Goal: Information Seeking & Learning: Check status

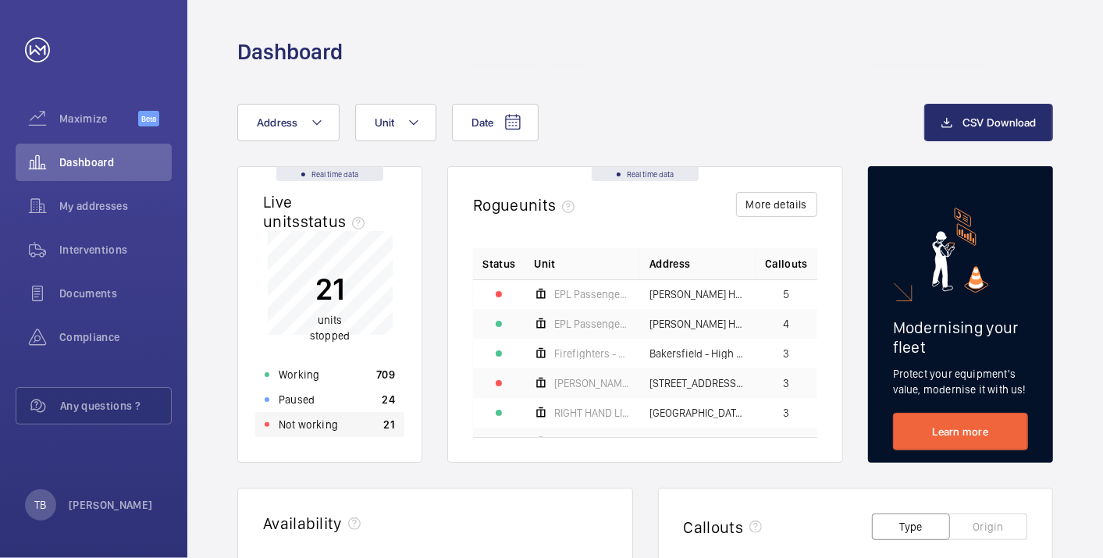
click at [371, 417] on div "Not working 21" at bounding box center [329, 424] width 149 height 25
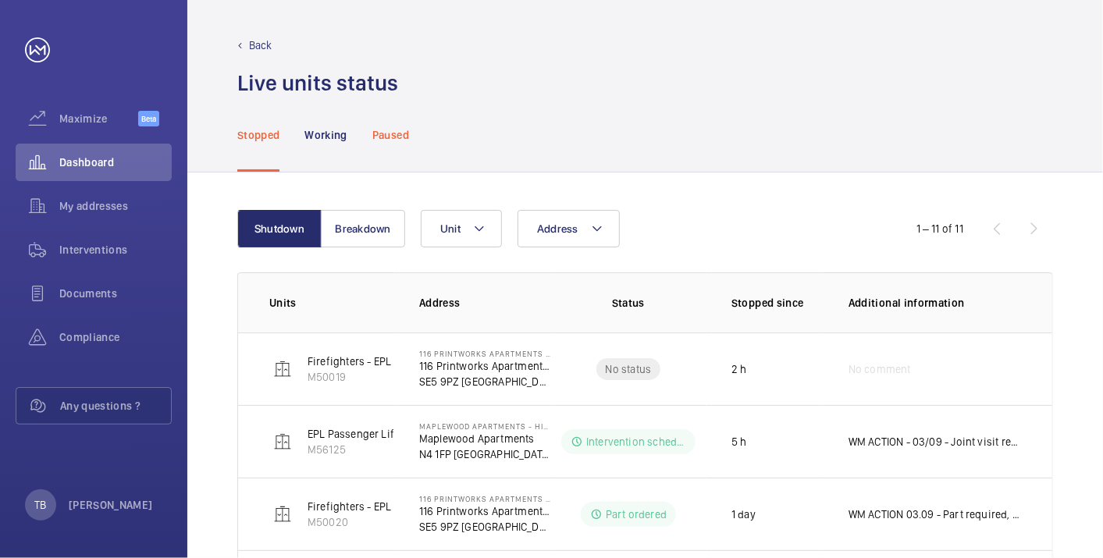
click at [387, 138] on p "Paused" at bounding box center [390, 135] width 37 height 16
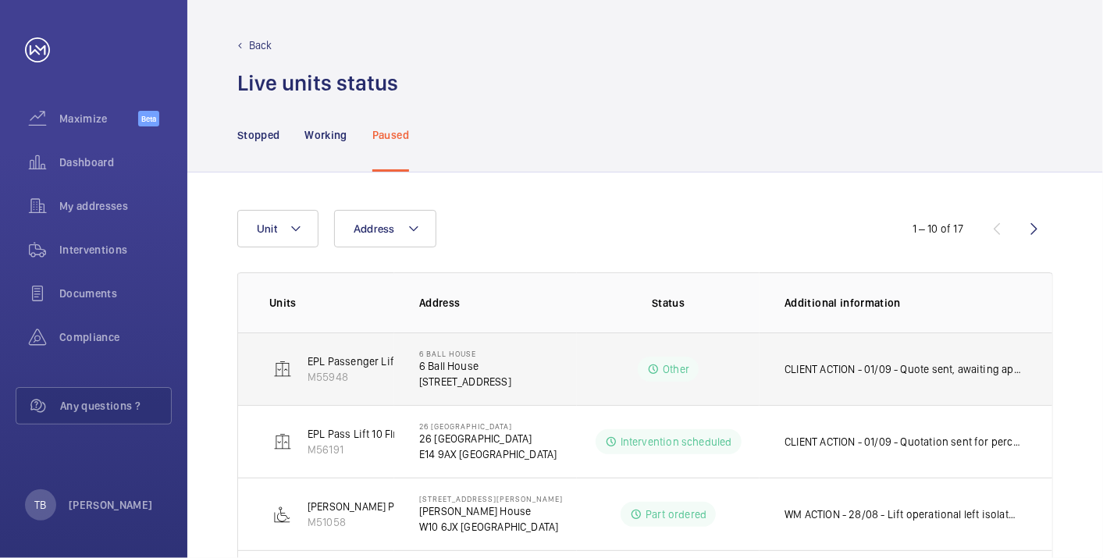
click at [859, 367] on p "CLIENT ACTION - 01/09 - Quote sent, awaiting approval. WM ACTION - 01/09 - Pit …" at bounding box center [902, 369] width 236 height 16
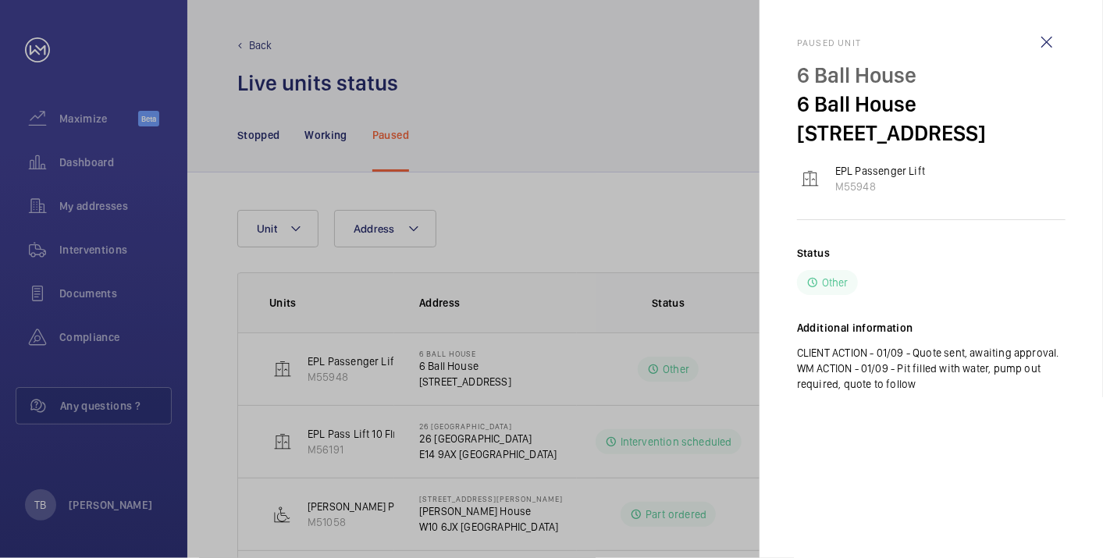
click at [598, 295] on div at bounding box center [551, 279] width 1103 height 558
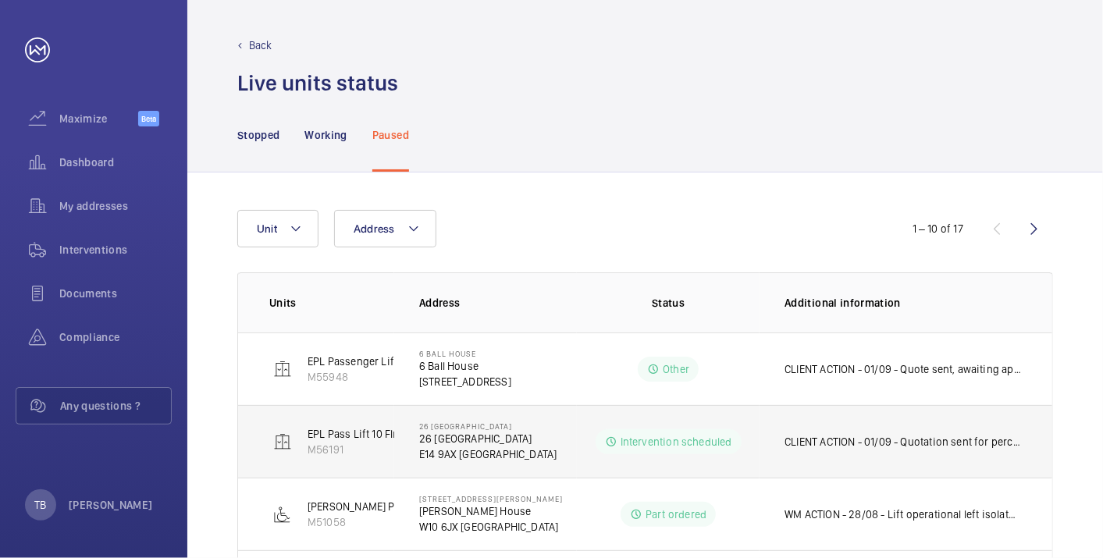
click at [860, 442] on p "CLIENT ACTION - 01/09 - Quotation sent for percentage of upgrade WM ACTION - 01…" at bounding box center [902, 442] width 236 height 16
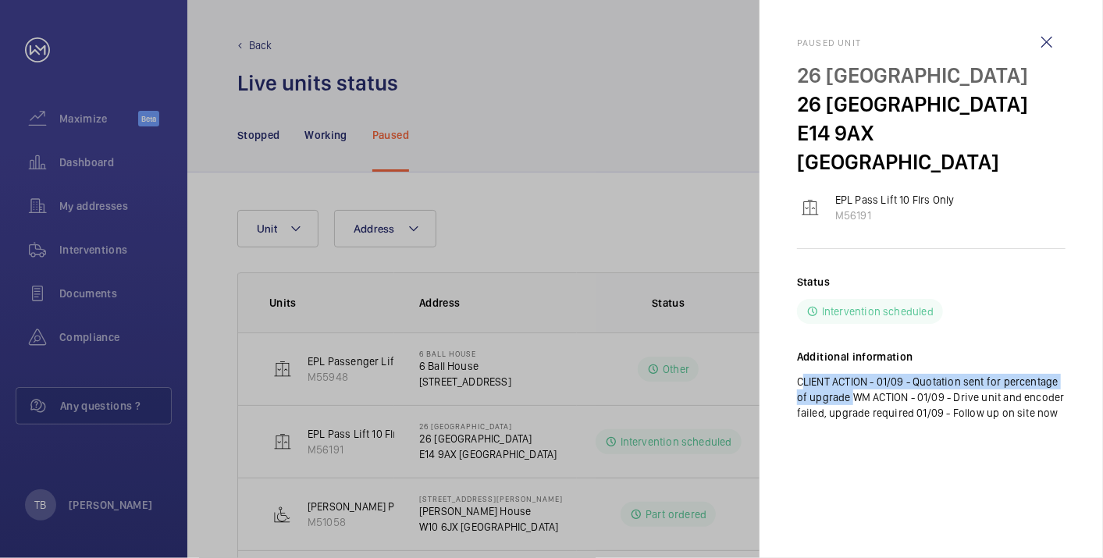
drag, startPoint x: 794, startPoint y: 352, endPoint x: 848, endPoint y: 364, distance: 55.3
click at [848, 364] on mat-sidenav "Paused [STREET_ADDRESS] EPL Pass Lift 10 Flrs Only M56191 Status Intervention s…" at bounding box center [930, 279] width 343 height 558
copy p "CLIENT ACTION - 01/09 - Quotation sent for percentage of upgrade"
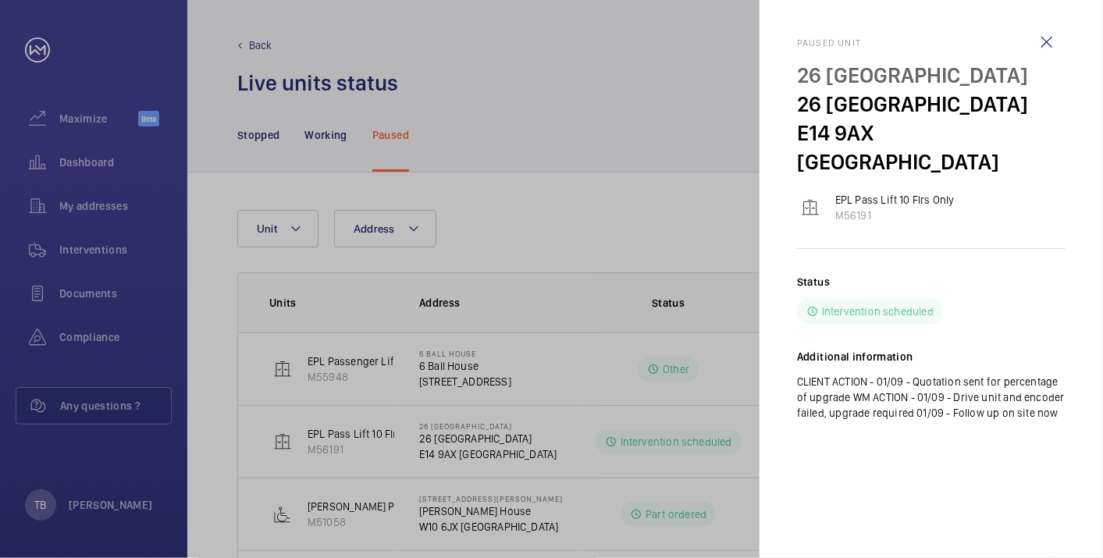
click at [932, 392] on div "Status Intervention scheduled Additional information CLIENT ACTION - 01/09 - Qu…" at bounding box center [931, 360] width 268 height 172
click at [1049, 42] on wm-front-icon-button at bounding box center [1046, 41] width 37 height 37
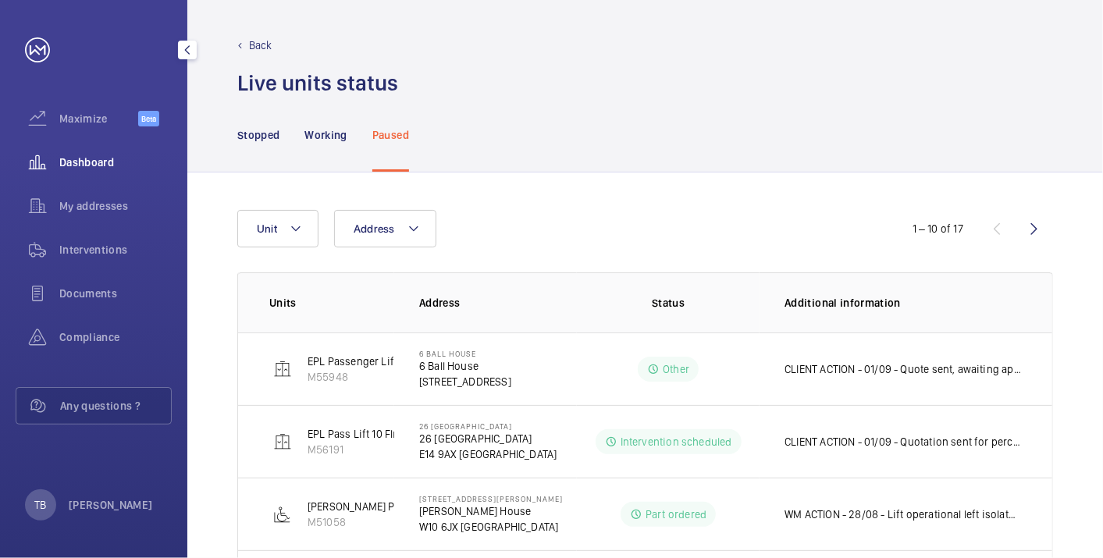
click at [91, 162] on span "Dashboard" at bounding box center [115, 162] width 112 height 16
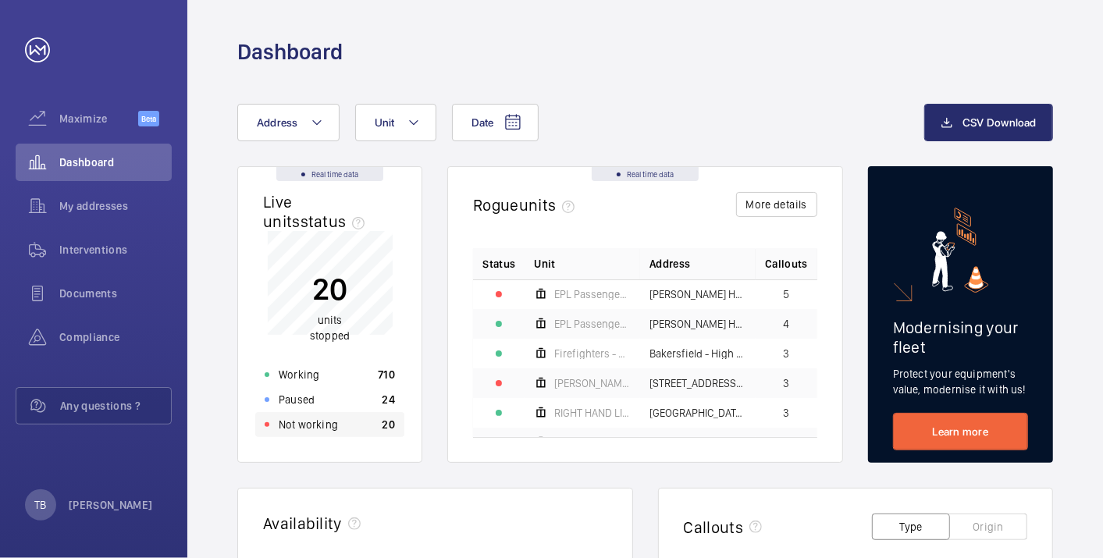
click at [350, 425] on div "Not working 20" at bounding box center [329, 424] width 149 height 25
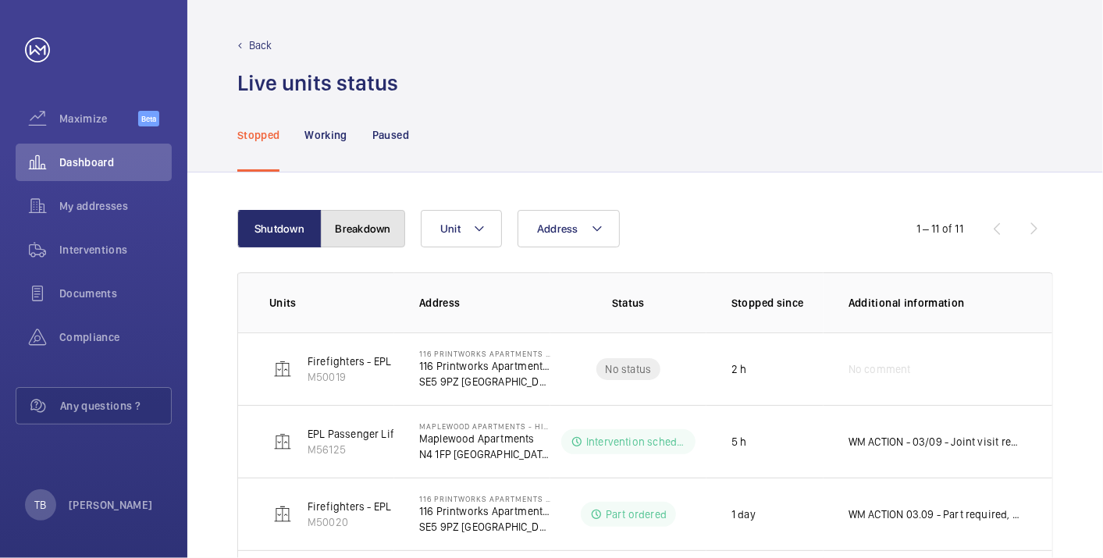
click at [353, 225] on button "Breakdown" at bounding box center [363, 228] width 84 height 37
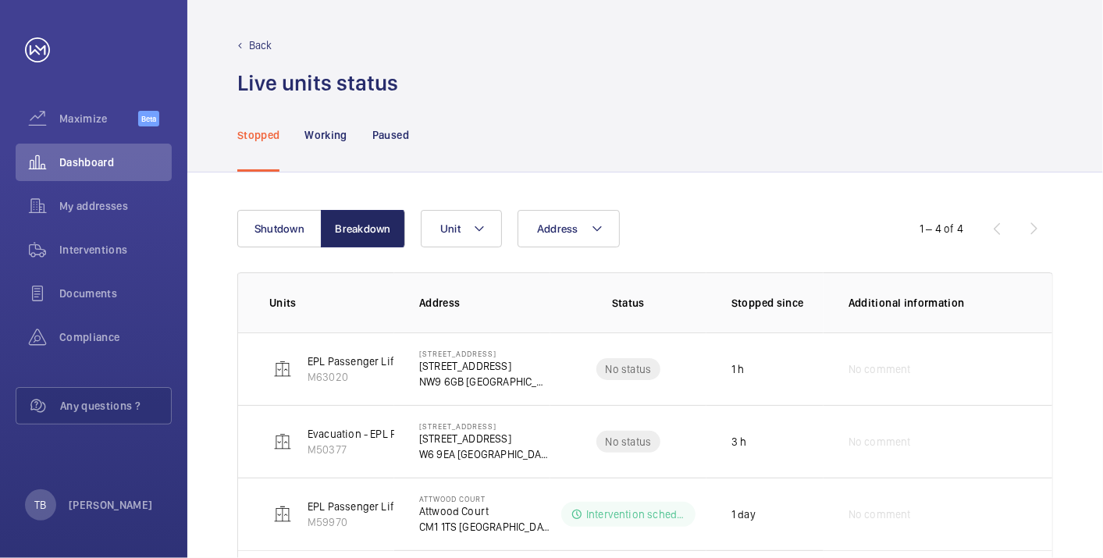
scroll to position [100, 0]
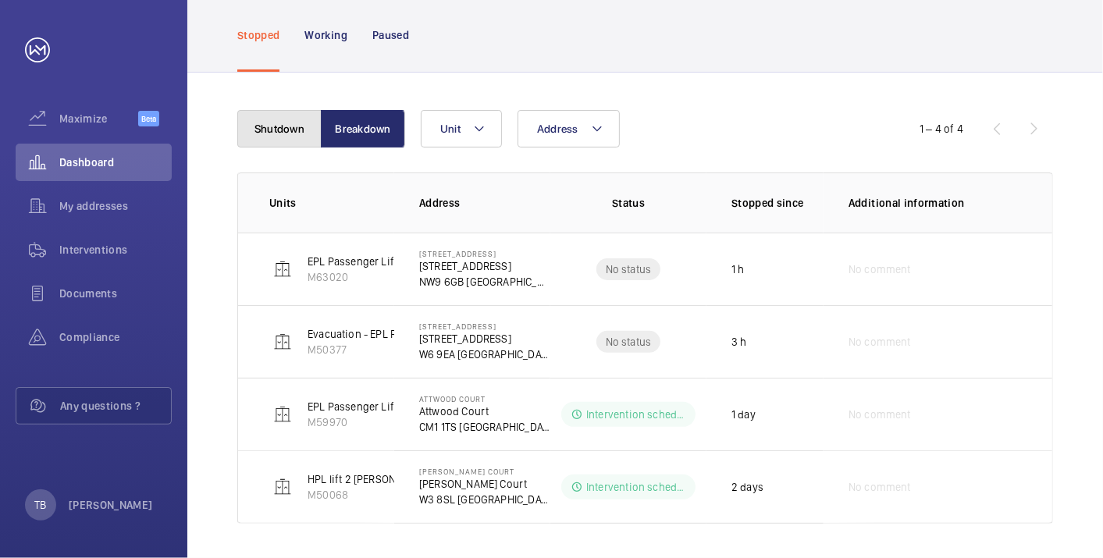
click at [278, 140] on button "Shutdown" at bounding box center [279, 128] width 84 height 37
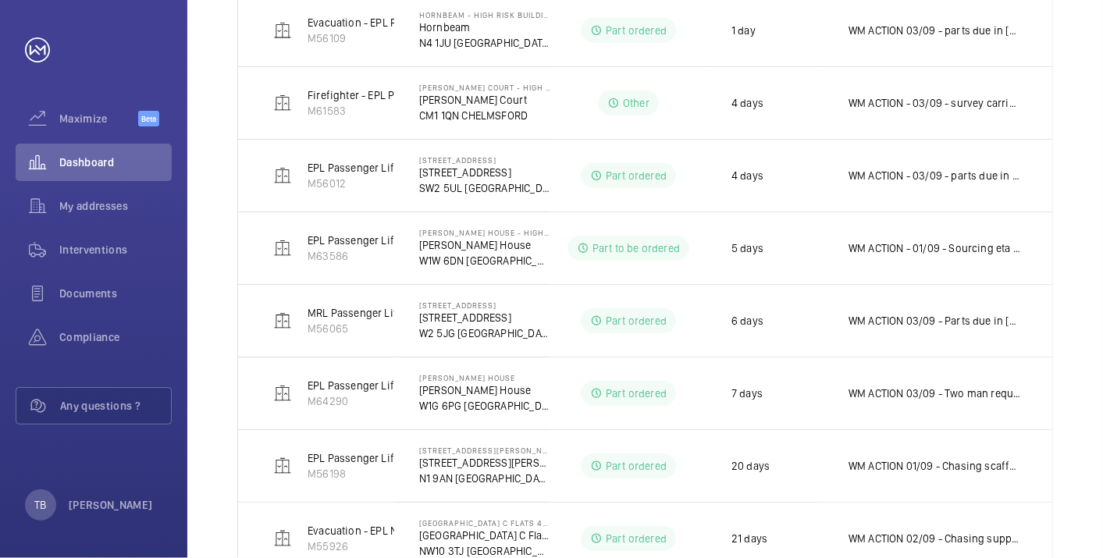
scroll to position [606, 0]
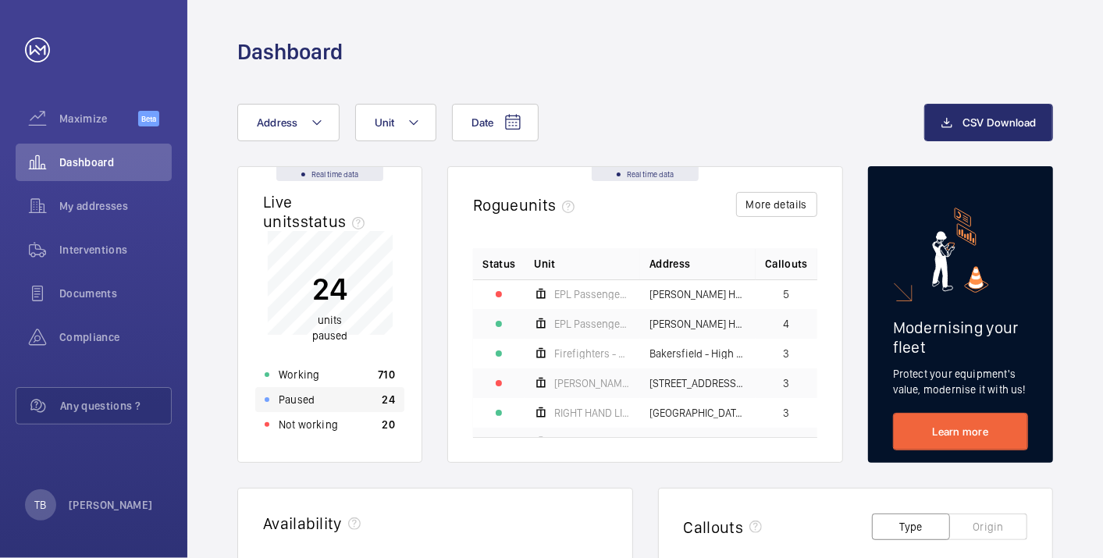
click at [309, 406] on p "Paused" at bounding box center [297, 400] width 36 height 16
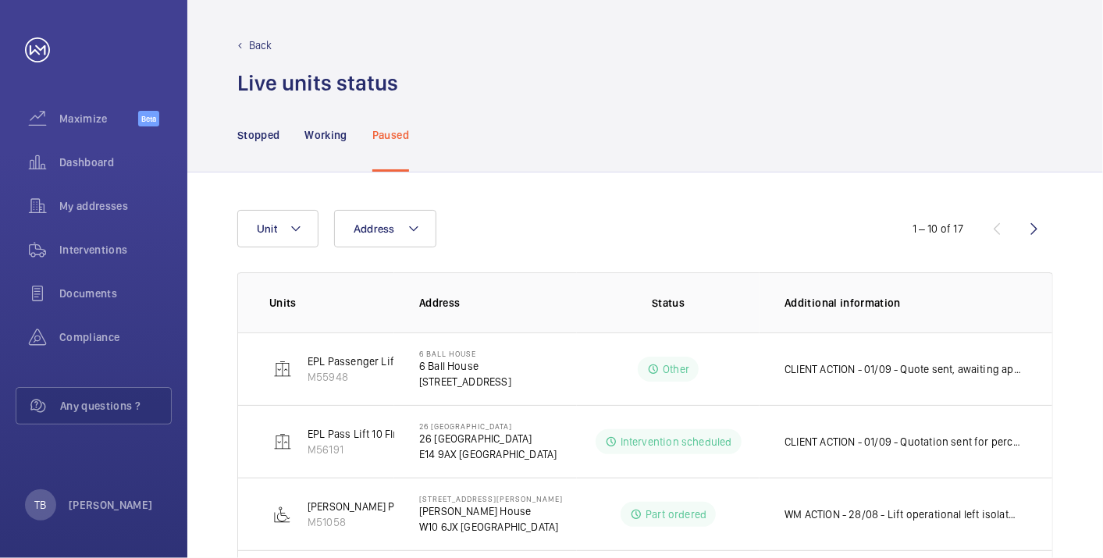
click at [928, 442] on p "CLIENT ACTION - 01/09 - Quotation sent for percentage of upgrade WM ACTION - 01…" at bounding box center [902, 442] width 236 height 16
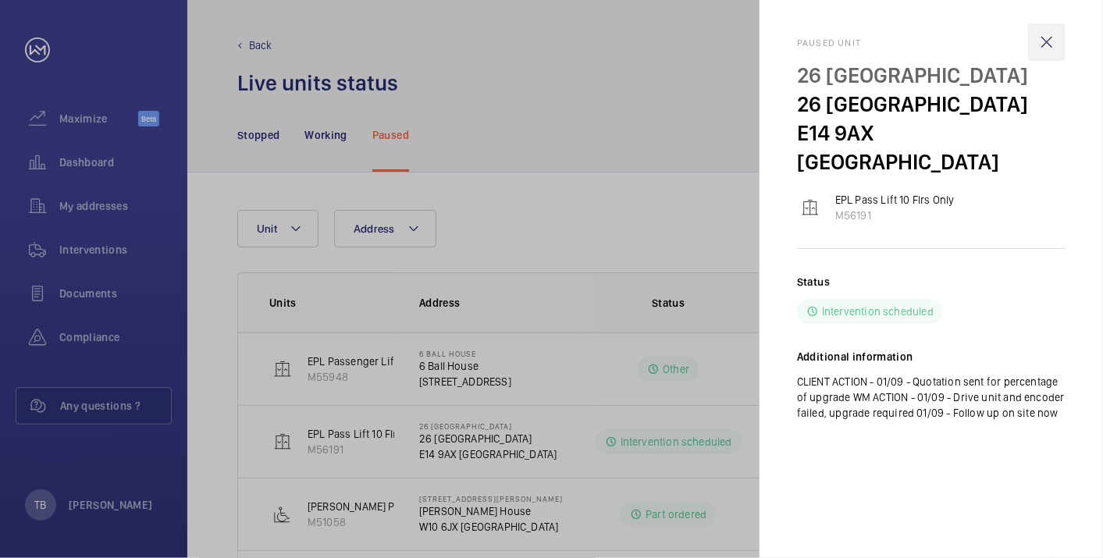
click at [1046, 41] on wm-front-icon-button at bounding box center [1046, 41] width 37 height 37
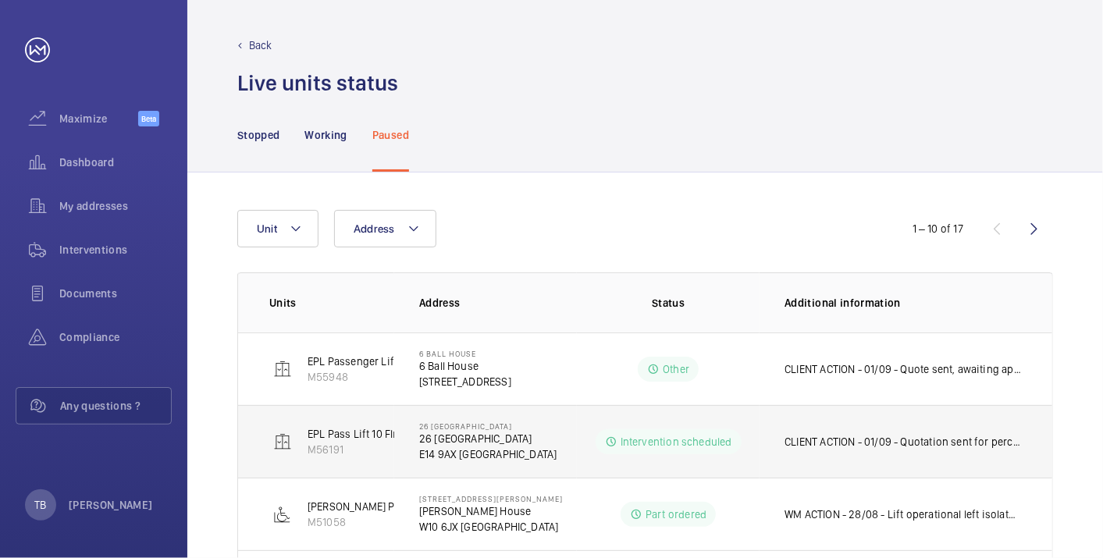
click at [437, 447] on p "E14 9AX [GEOGRAPHIC_DATA]" at bounding box center [488, 454] width 138 height 16
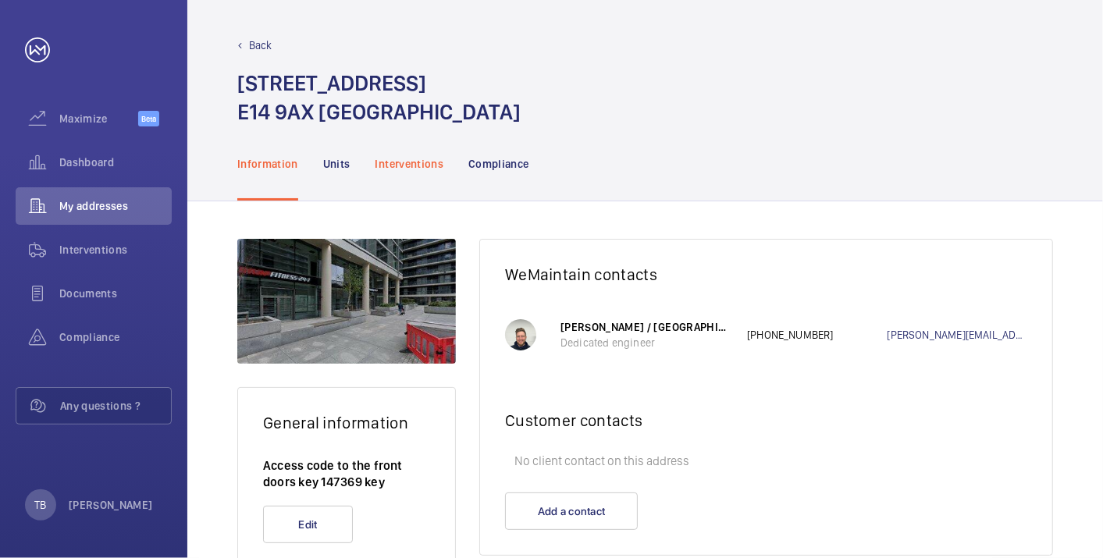
click at [410, 165] on p "Interventions" at bounding box center [409, 164] width 69 height 16
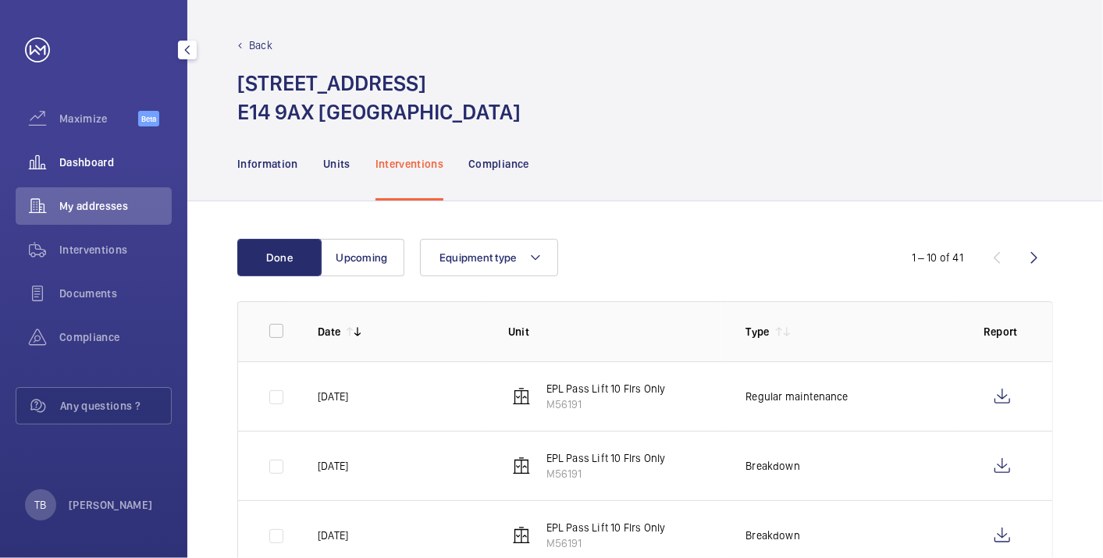
click at [100, 166] on span "Dashboard" at bounding box center [115, 162] width 112 height 16
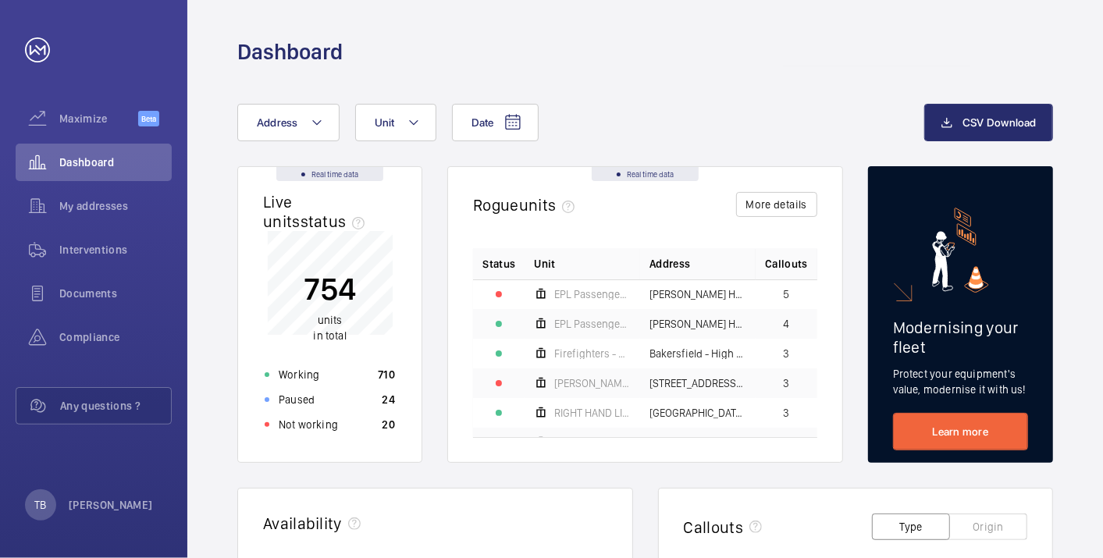
click at [667, 107] on div "Date Address Unit" at bounding box center [580, 122] width 687 height 37
